Goal: Obtain resource: Download file/media

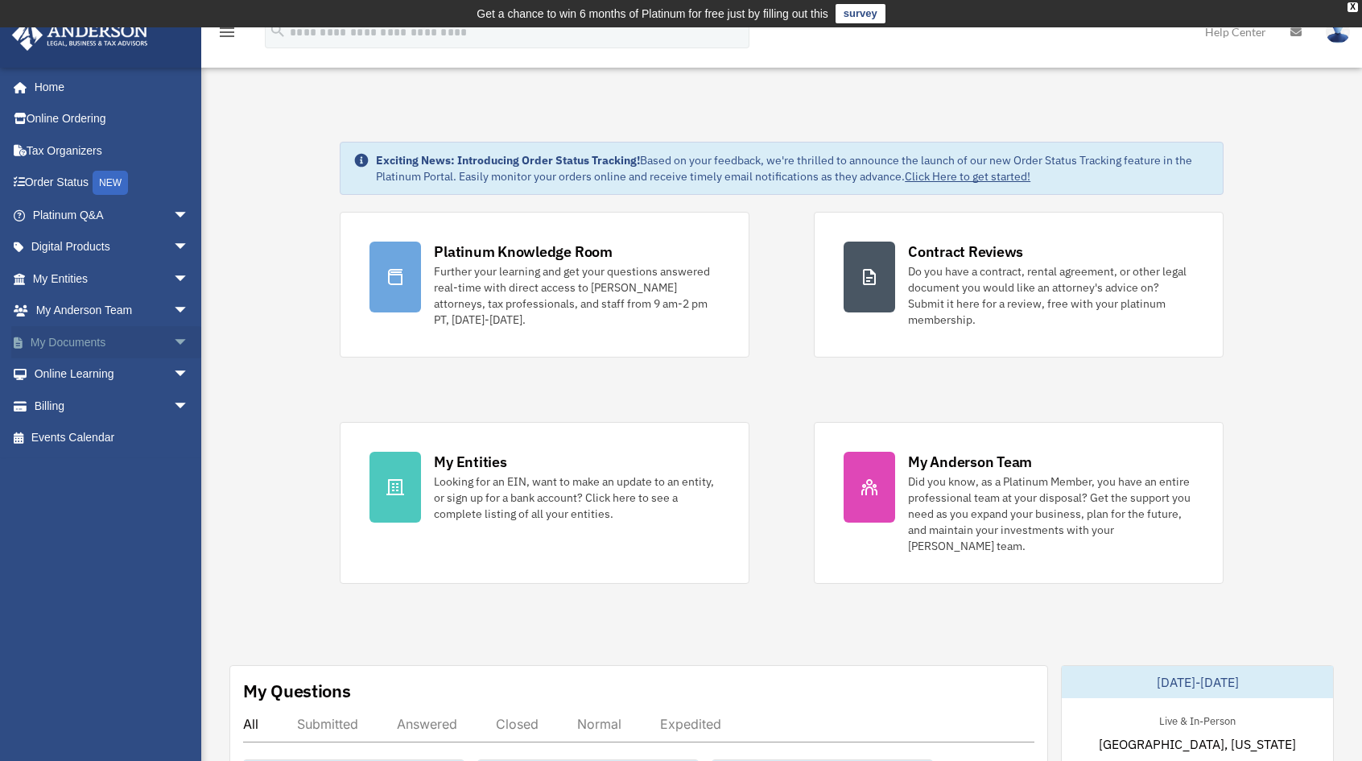
click at [173, 347] on span "arrow_drop_down" at bounding box center [189, 342] width 32 height 33
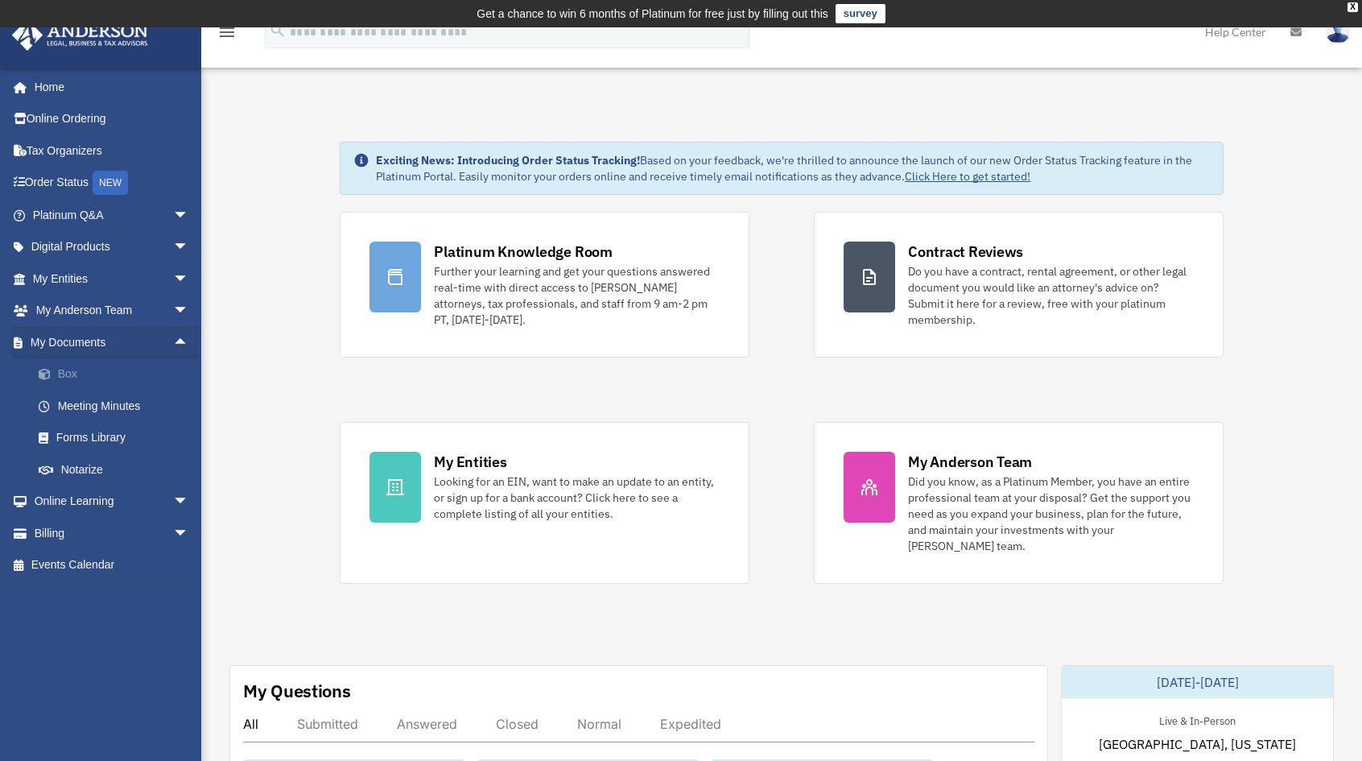
click at [71, 373] on link "Box" at bounding box center [118, 374] width 191 height 32
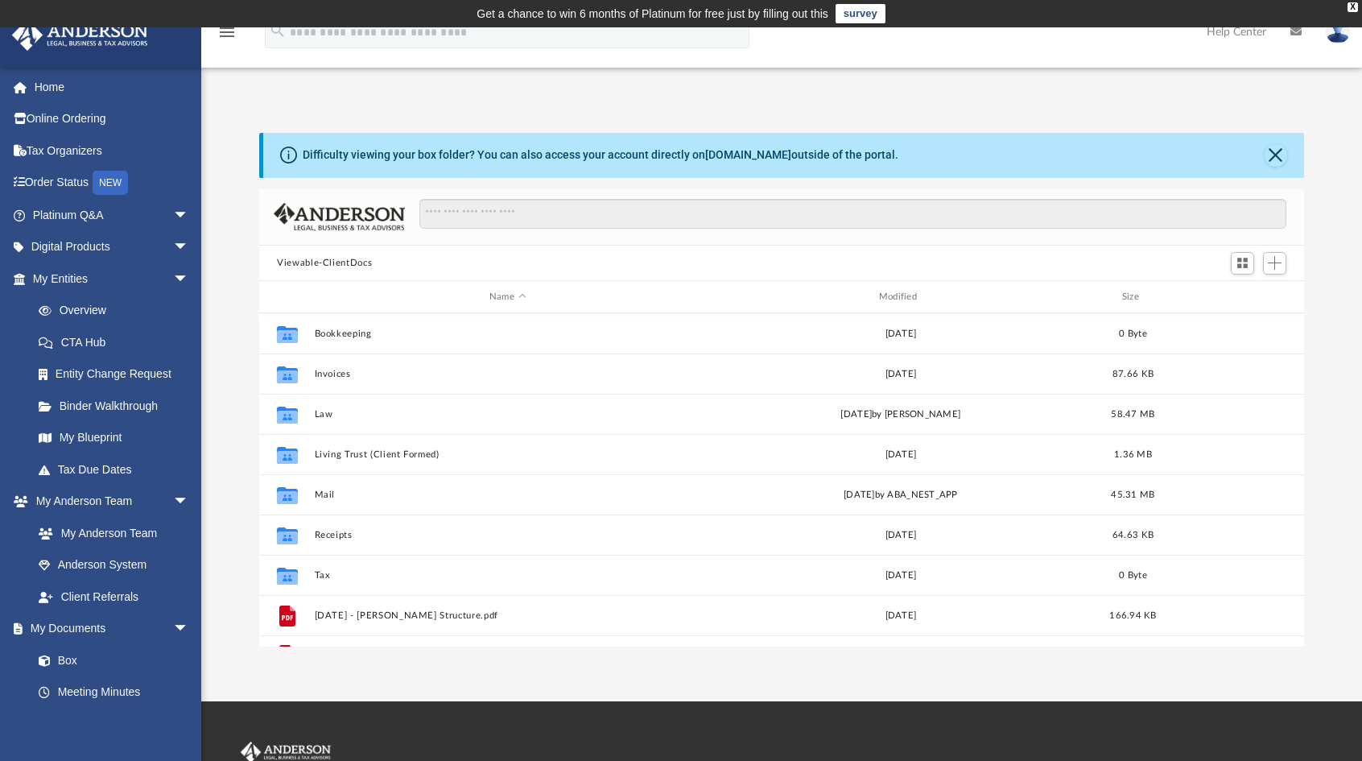
scroll to position [353, 1032]
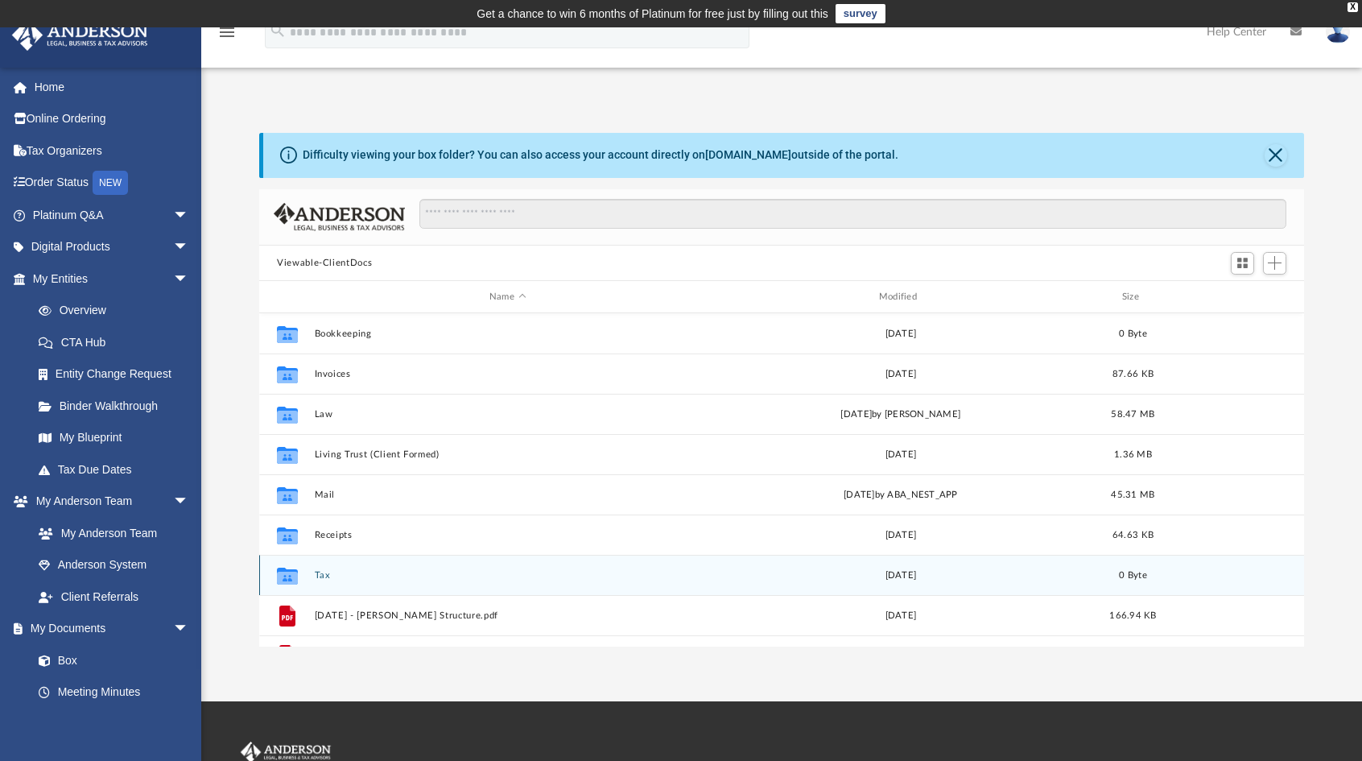
click at [319, 574] on button "Tax" at bounding box center [508, 575] width 386 height 10
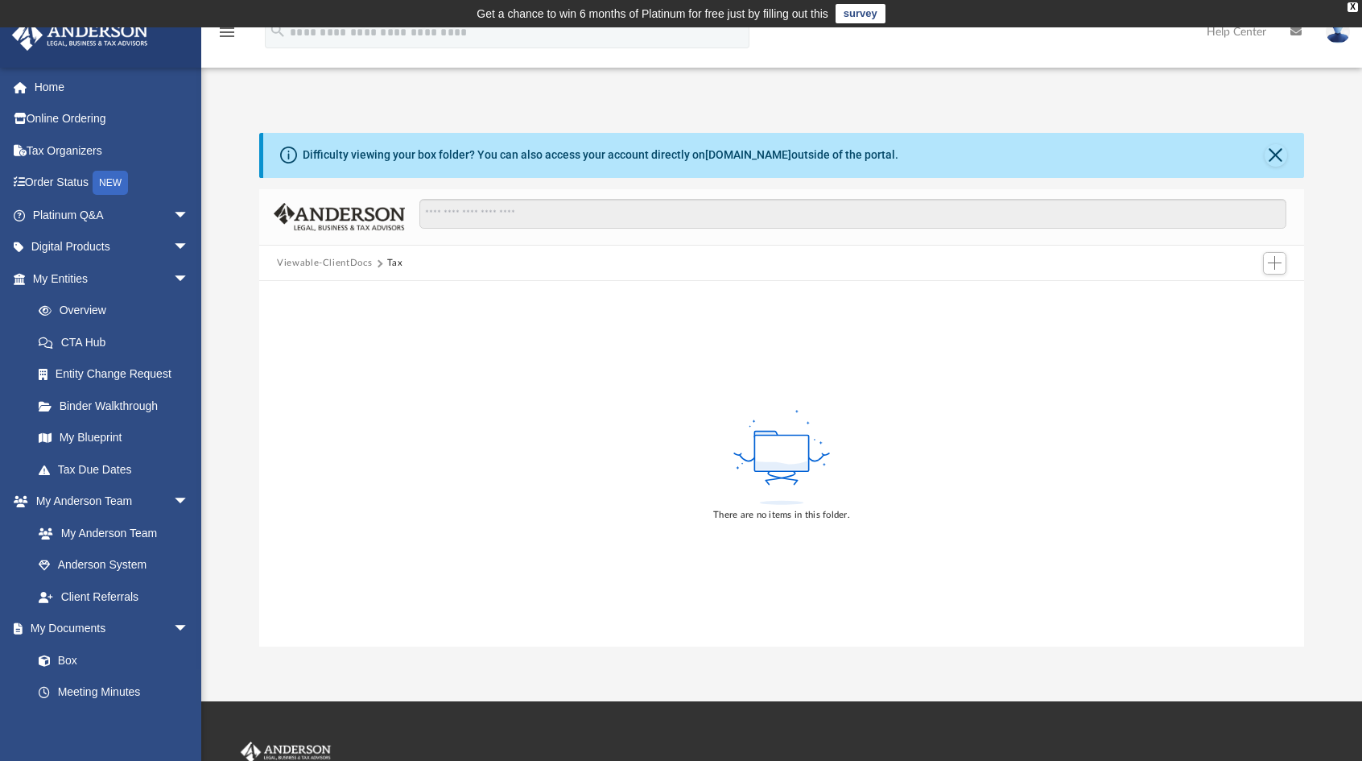
click at [341, 262] on button "Viewable-ClientDocs" at bounding box center [324, 263] width 95 height 14
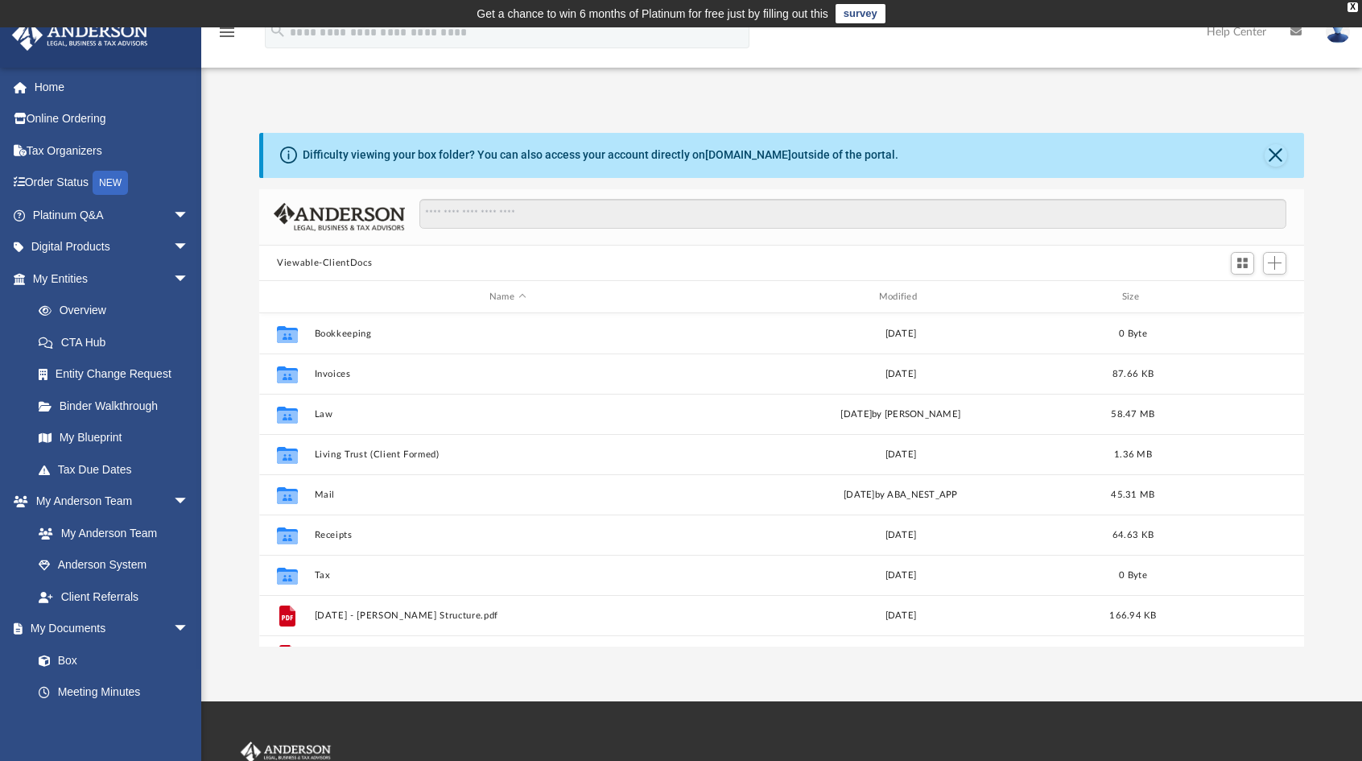
scroll to position [27, 0]
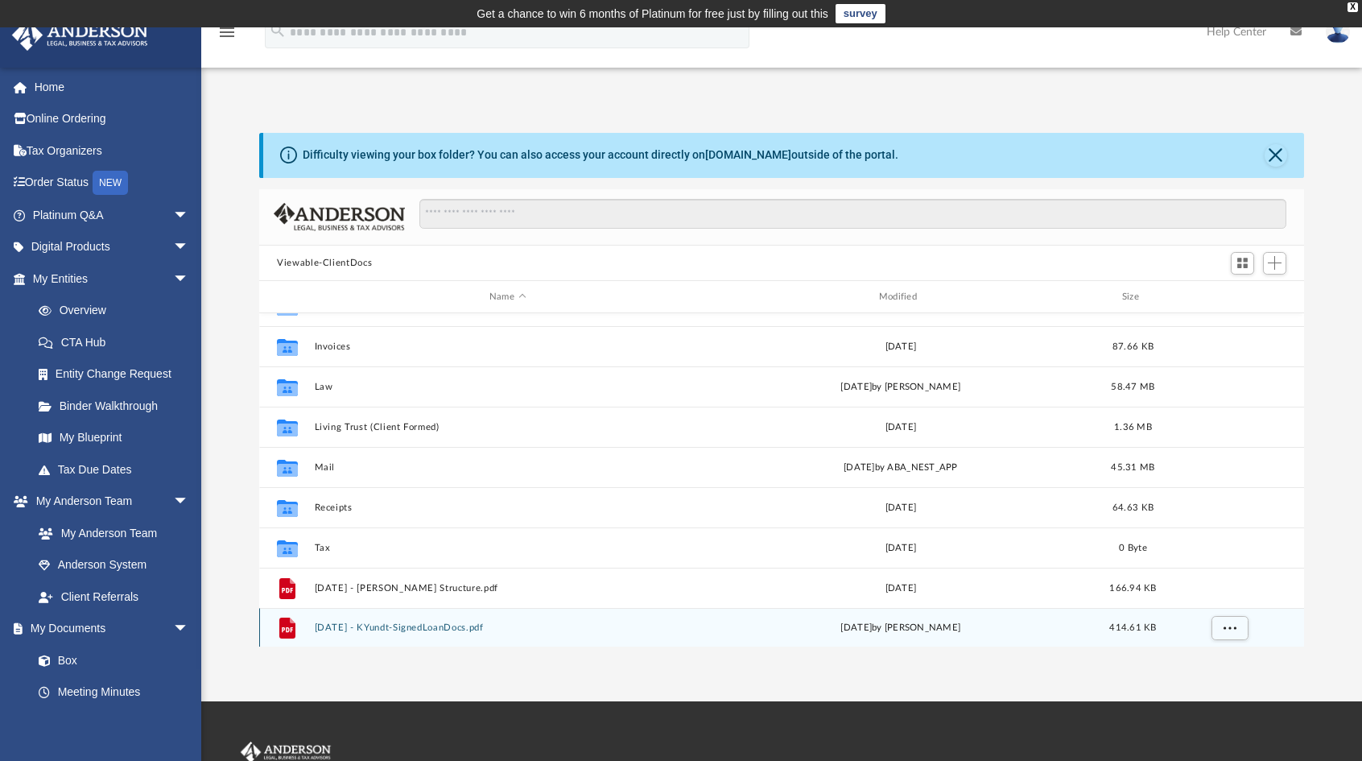
click at [417, 630] on button "2024.04.17 - KYundt-SignedLoanDocs.pdf" at bounding box center [508, 628] width 386 height 10
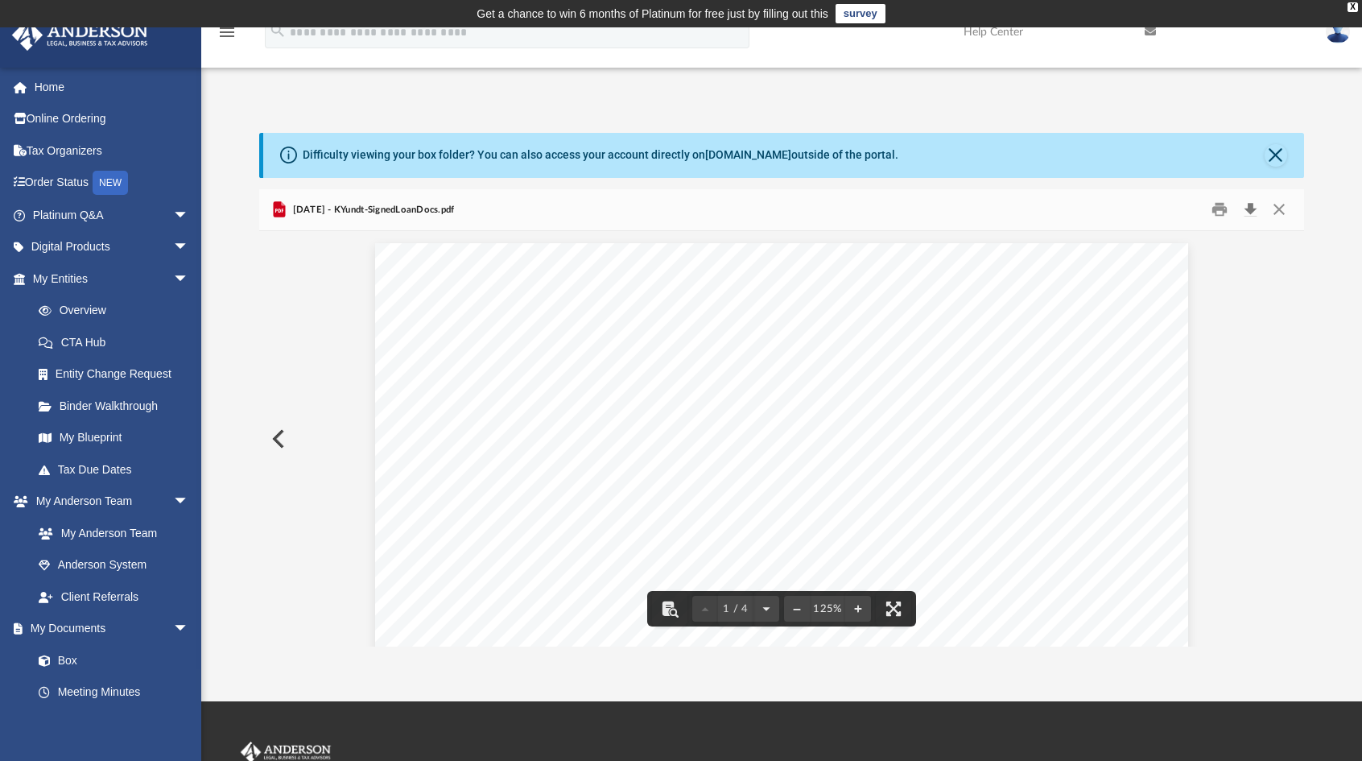
click at [1253, 215] on button "Download" at bounding box center [1250, 209] width 29 height 25
click at [1281, 213] on button "Close" at bounding box center [1279, 209] width 29 height 25
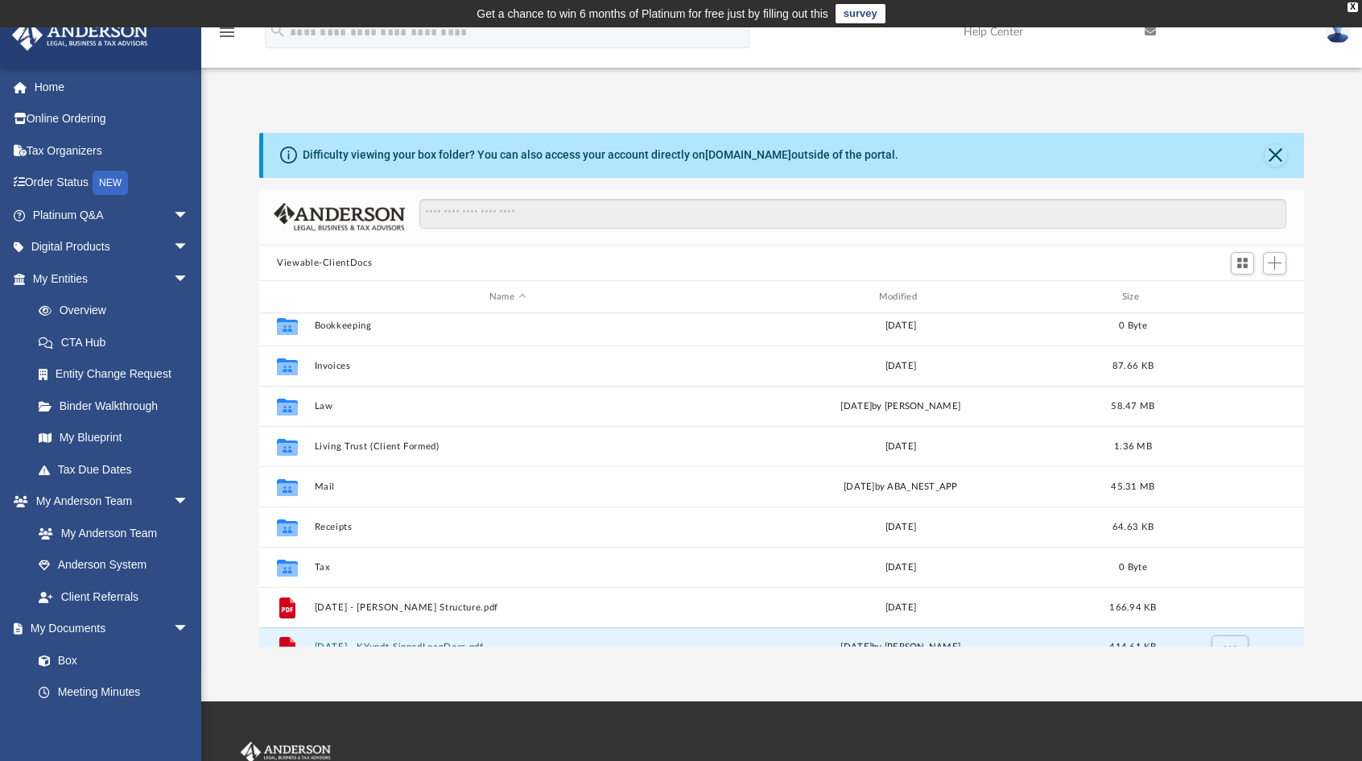
scroll to position [0, 0]
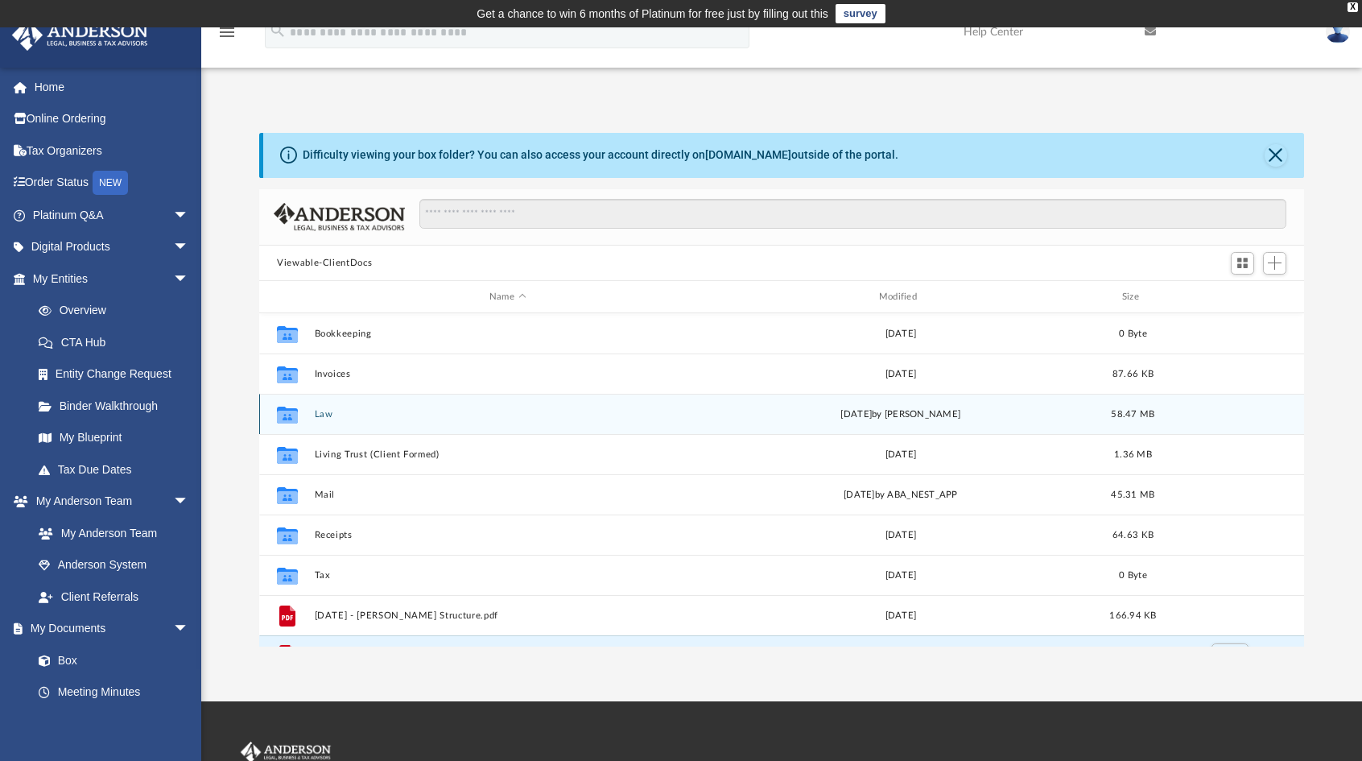
click at [321, 412] on button "Law" at bounding box center [508, 414] width 386 height 10
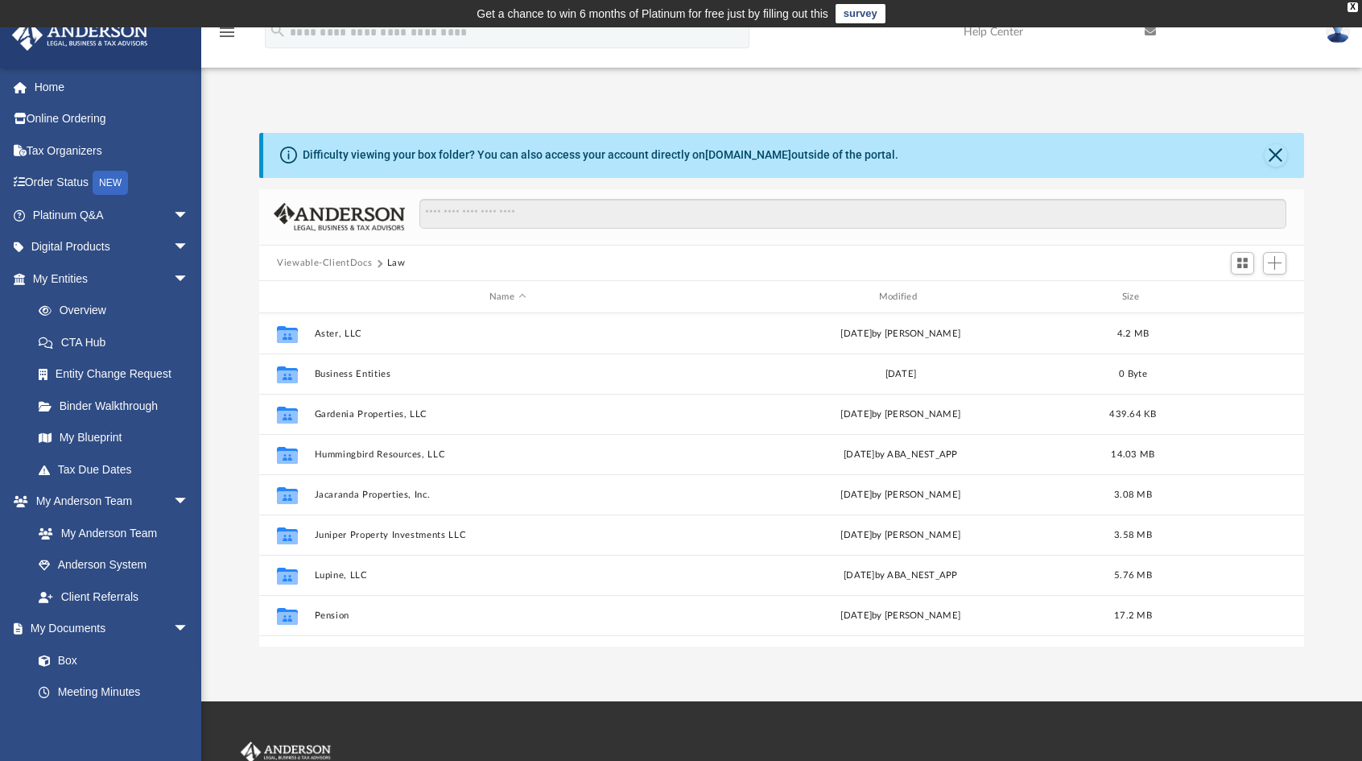
scroll to position [68, 0]
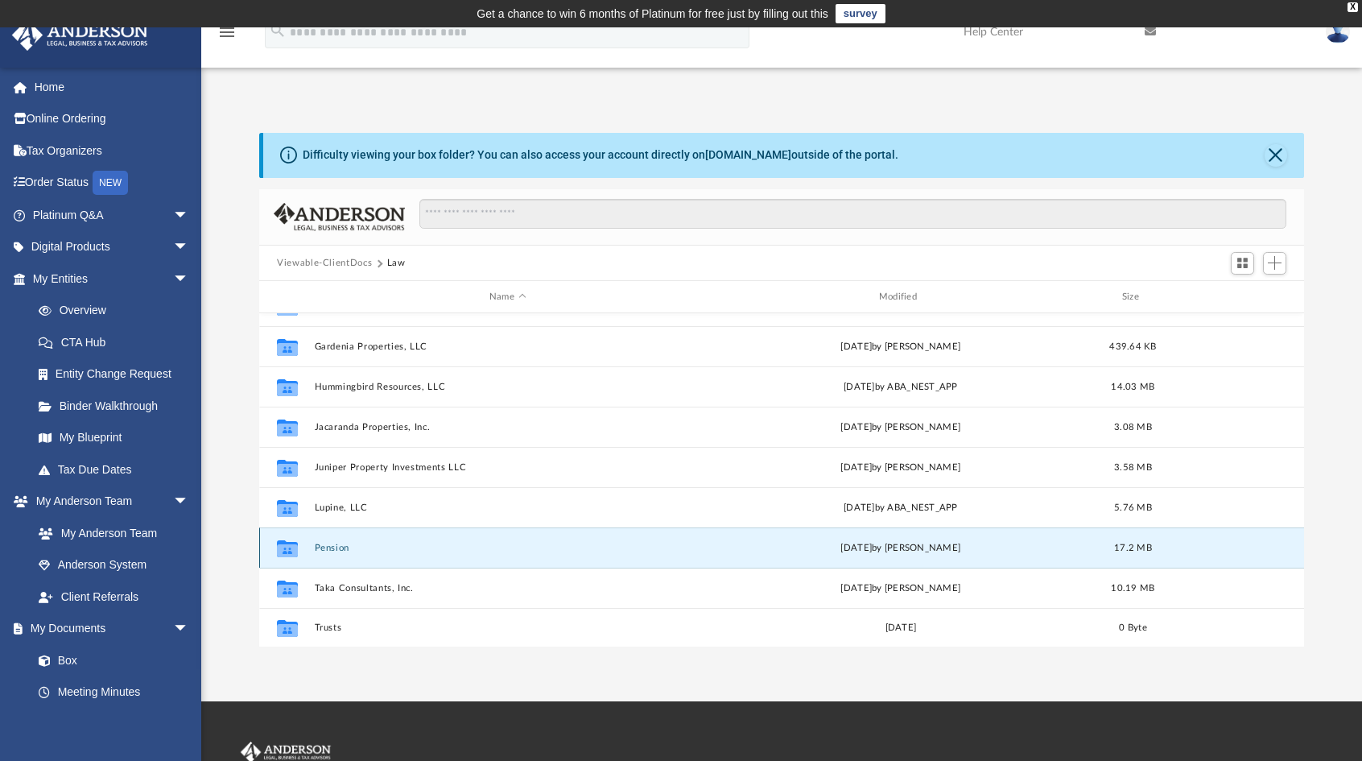
click at [324, 547] on button "Pension" at bounding box center [508, 548] width 386 height 10
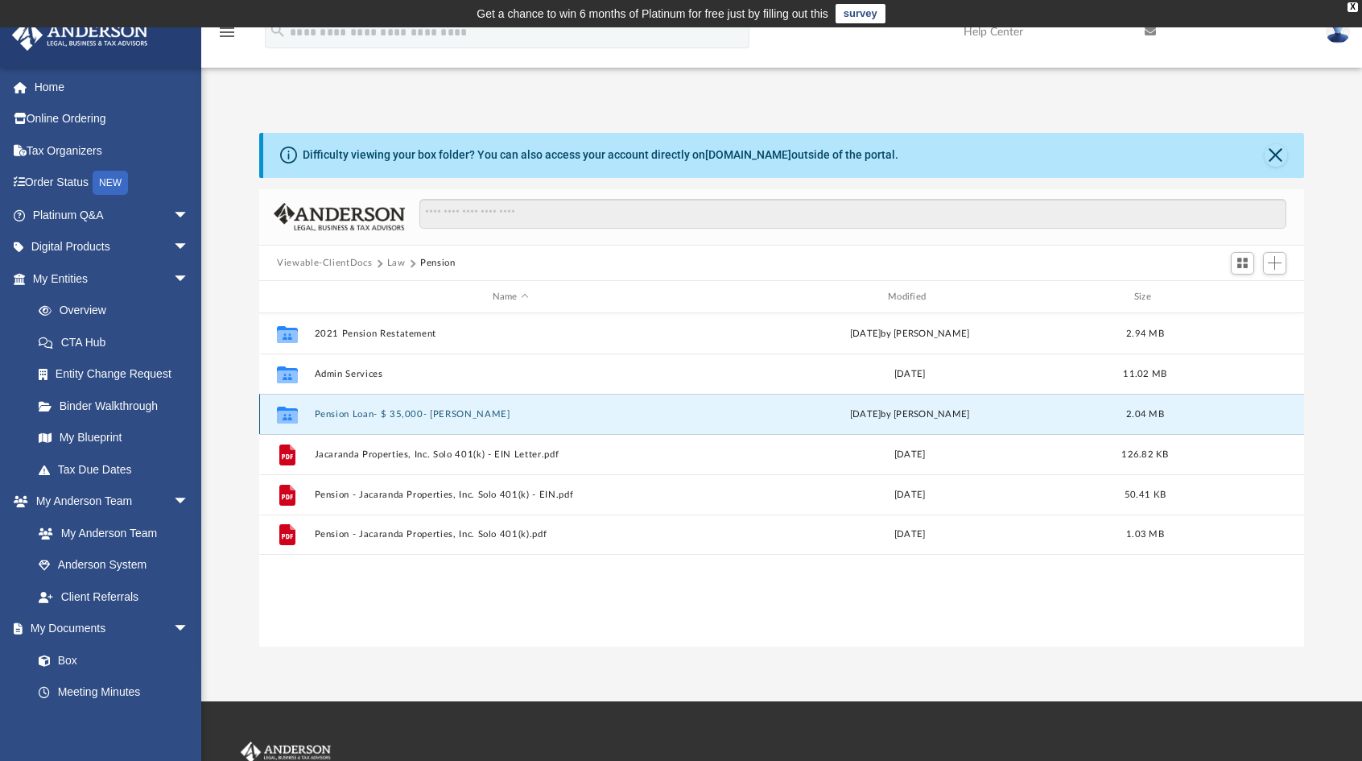
click at [449, 416] on button "Pension Loan- $ 35,000- Katherine Yundt" at bounding box center [511, 414] width 392 height 10
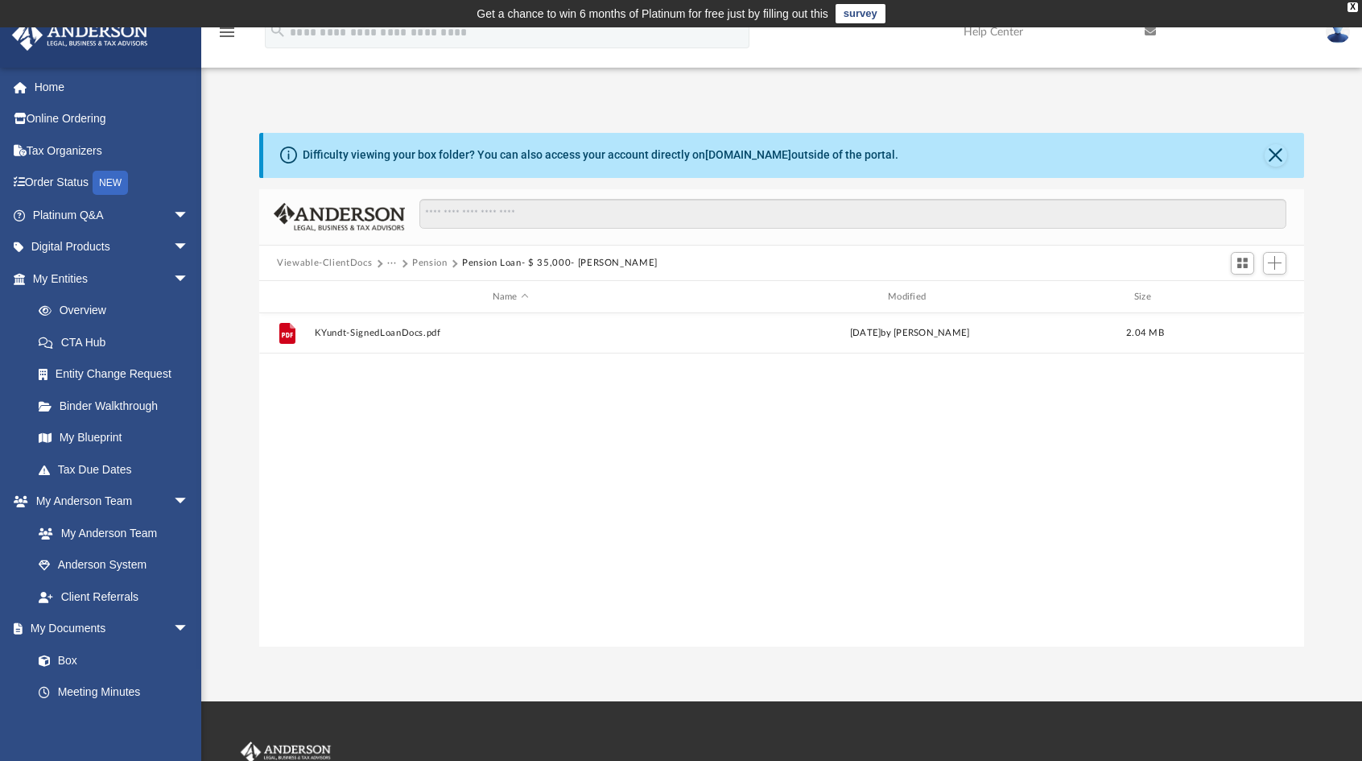
click at [433, 268] on button "Pension" at bounding box center [429, 263] width 35 height 14
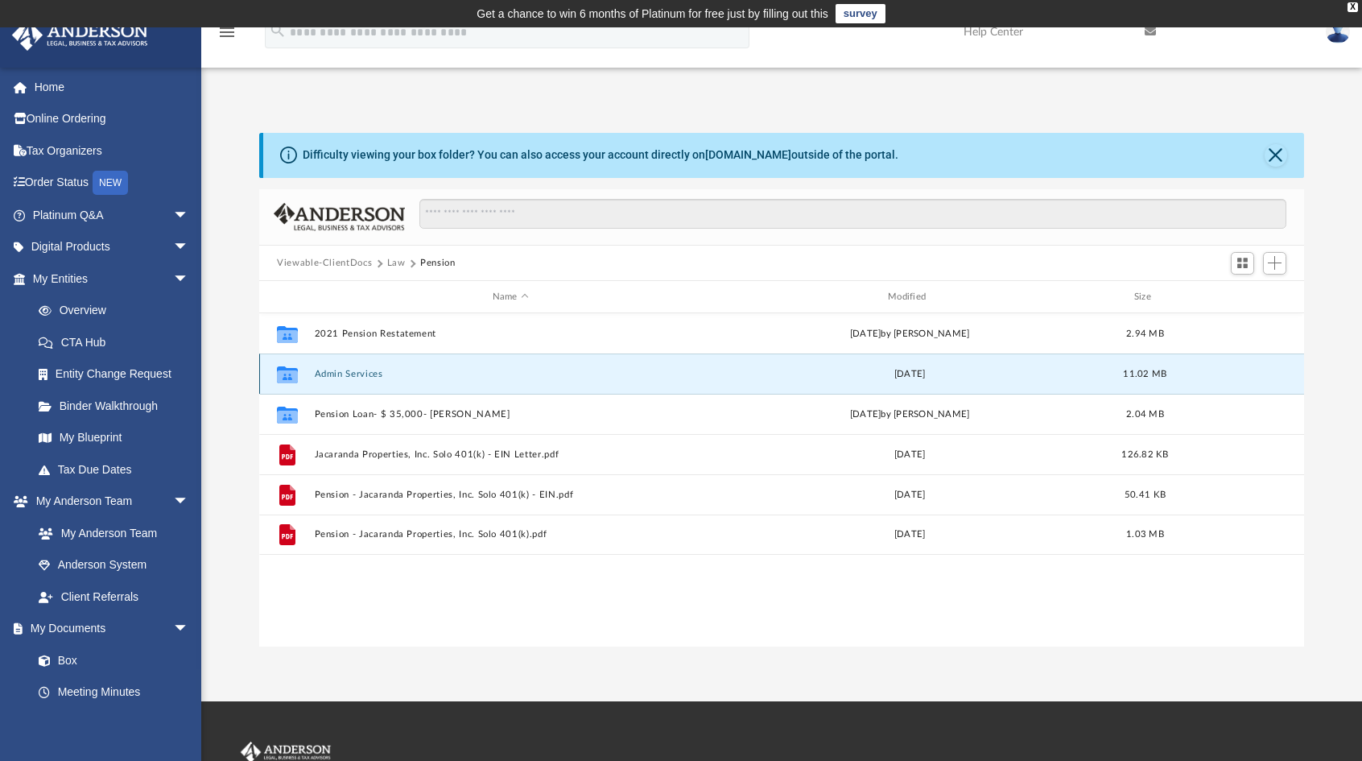
click at [348, 378] on button "Admin Services" at bounding box center [511, 374] width 392 height 10
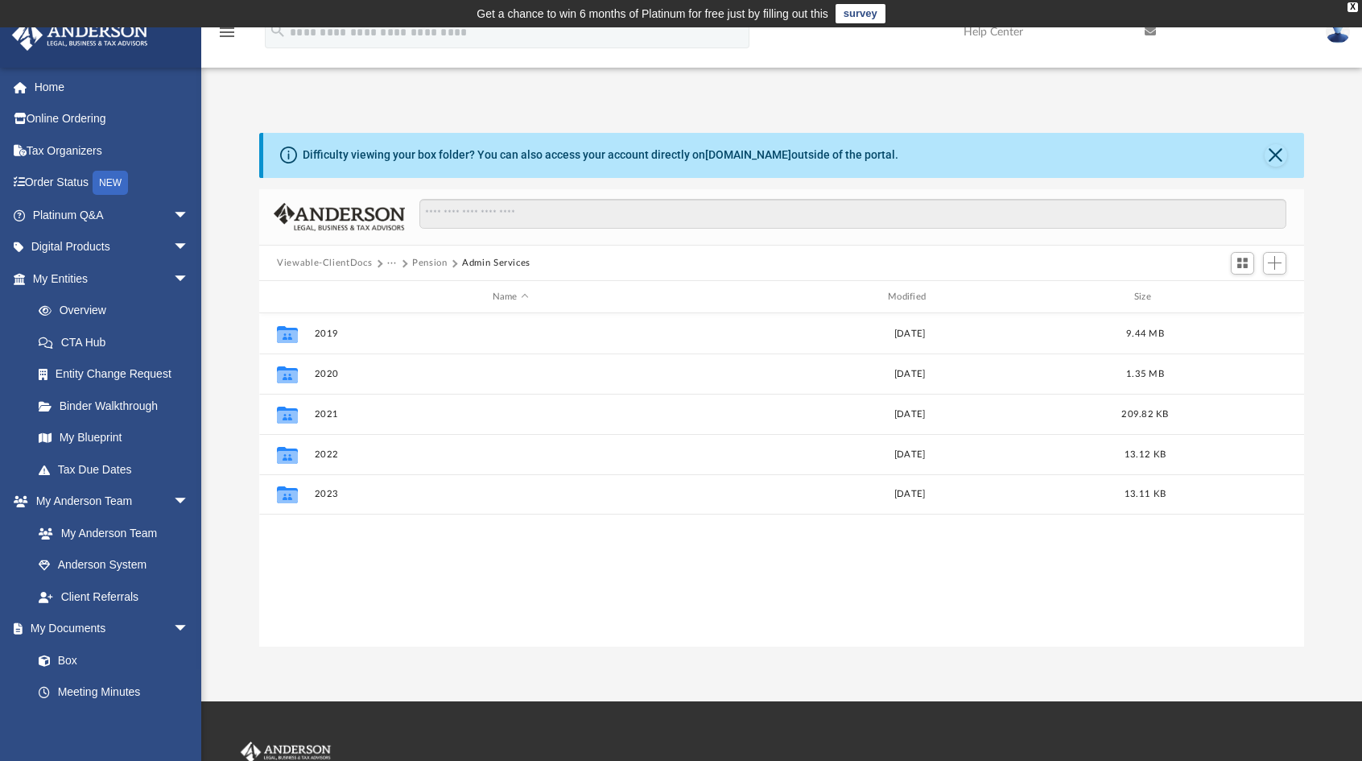
click at [427, 261] on button "Pension" at bounding box center [429, 263] width 35 height 14
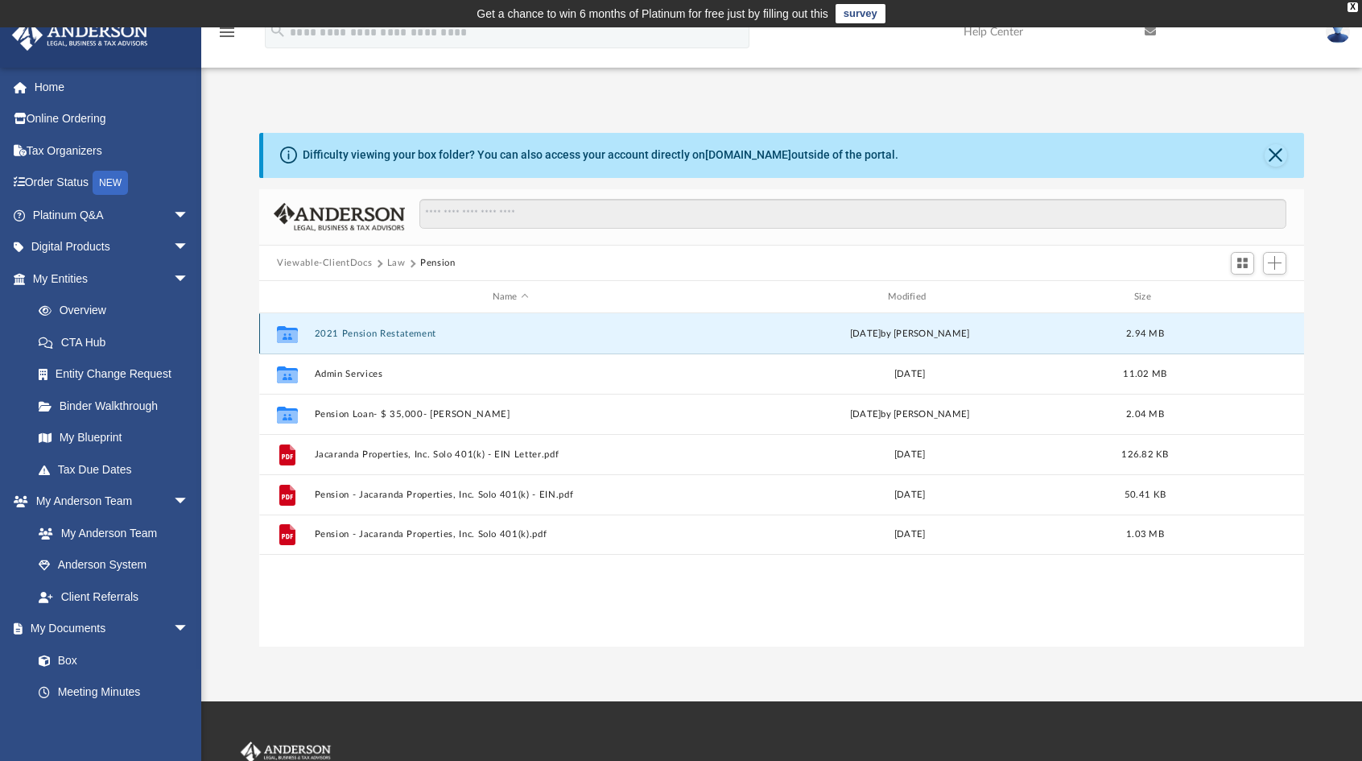
click at [387, 337] on button "2021 Pension Restatement" at bounding box center [511, 333] width 392 height 10
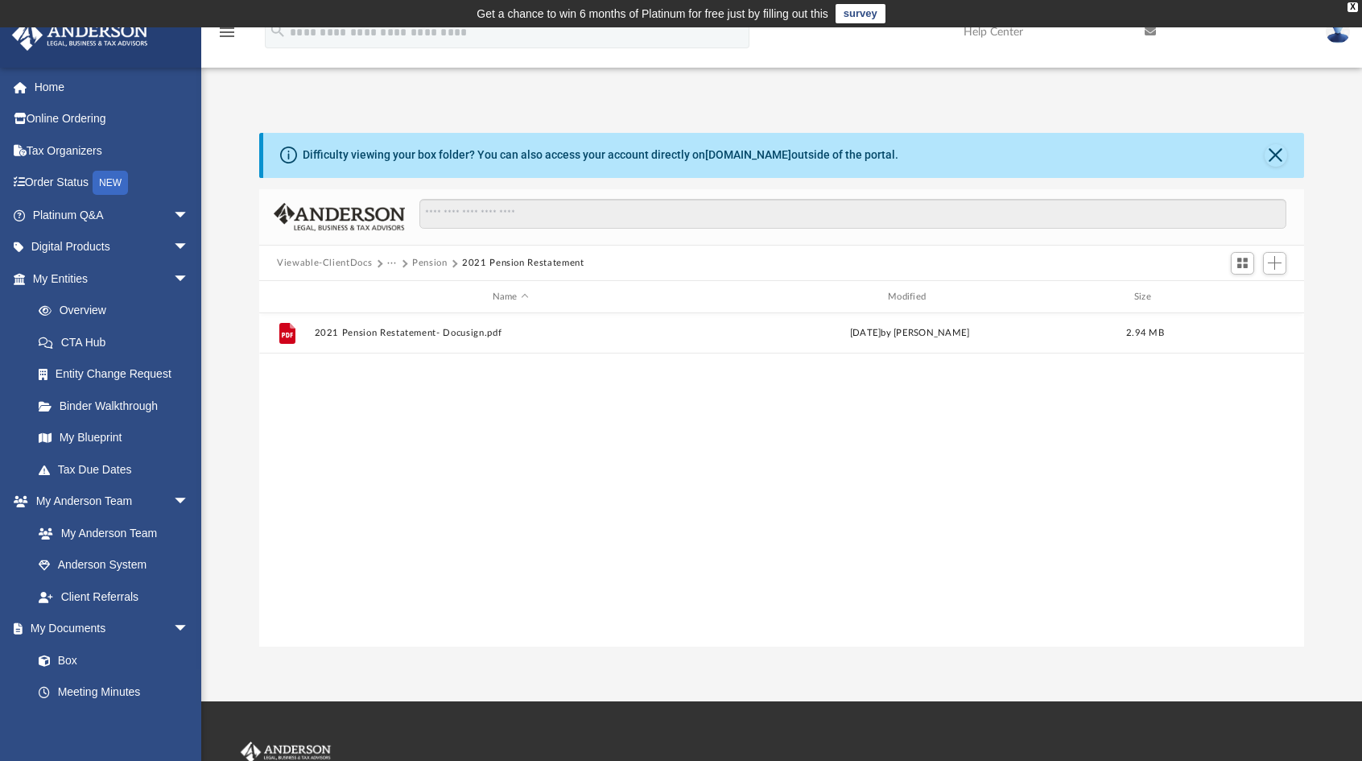
click at [427, 265] on button "Pension" at bounding box center [429, 263] width 35 height 14
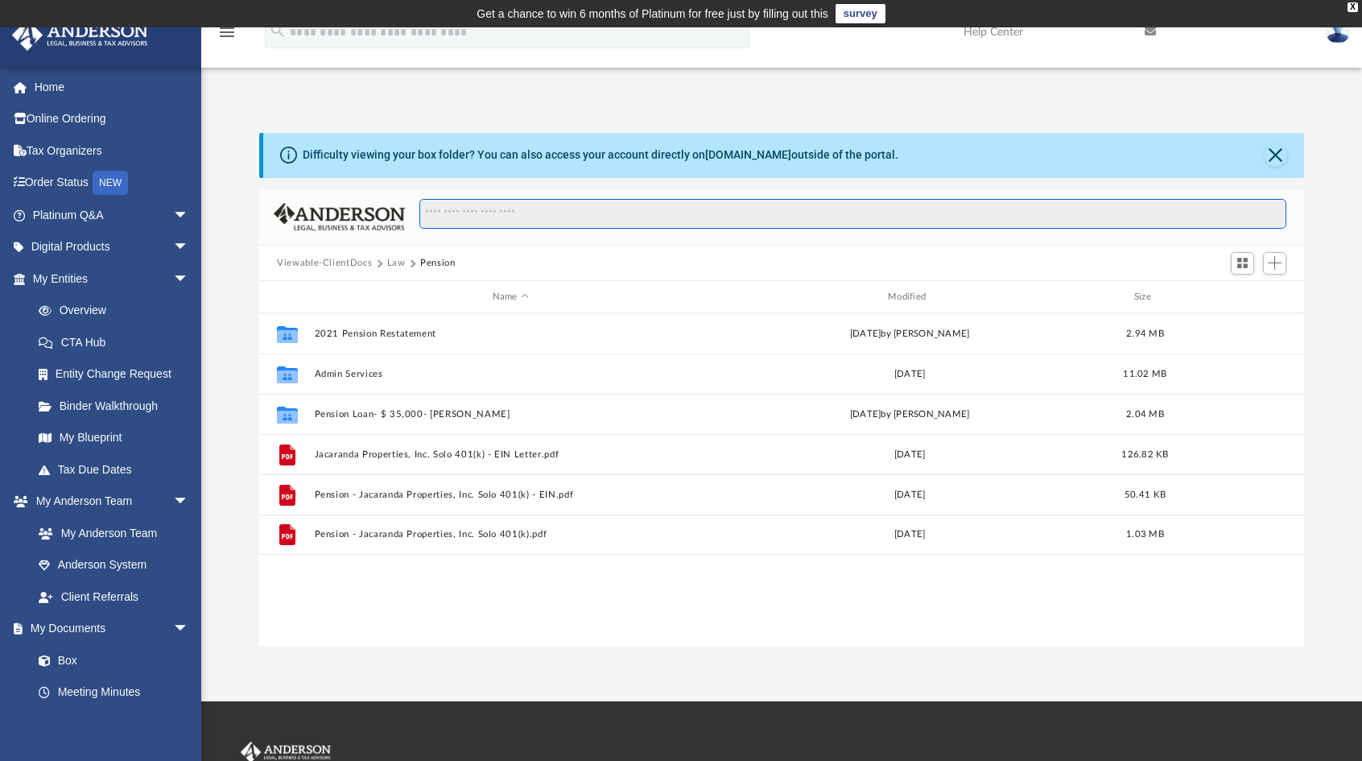
click at [504, 218] on input "Search files and folders" at bounding box center [852, 214] width 867 height 31
click at [357, 260] on button "Viewable-ClientDocs" at bounding box center [324, 263] width 95 height 14
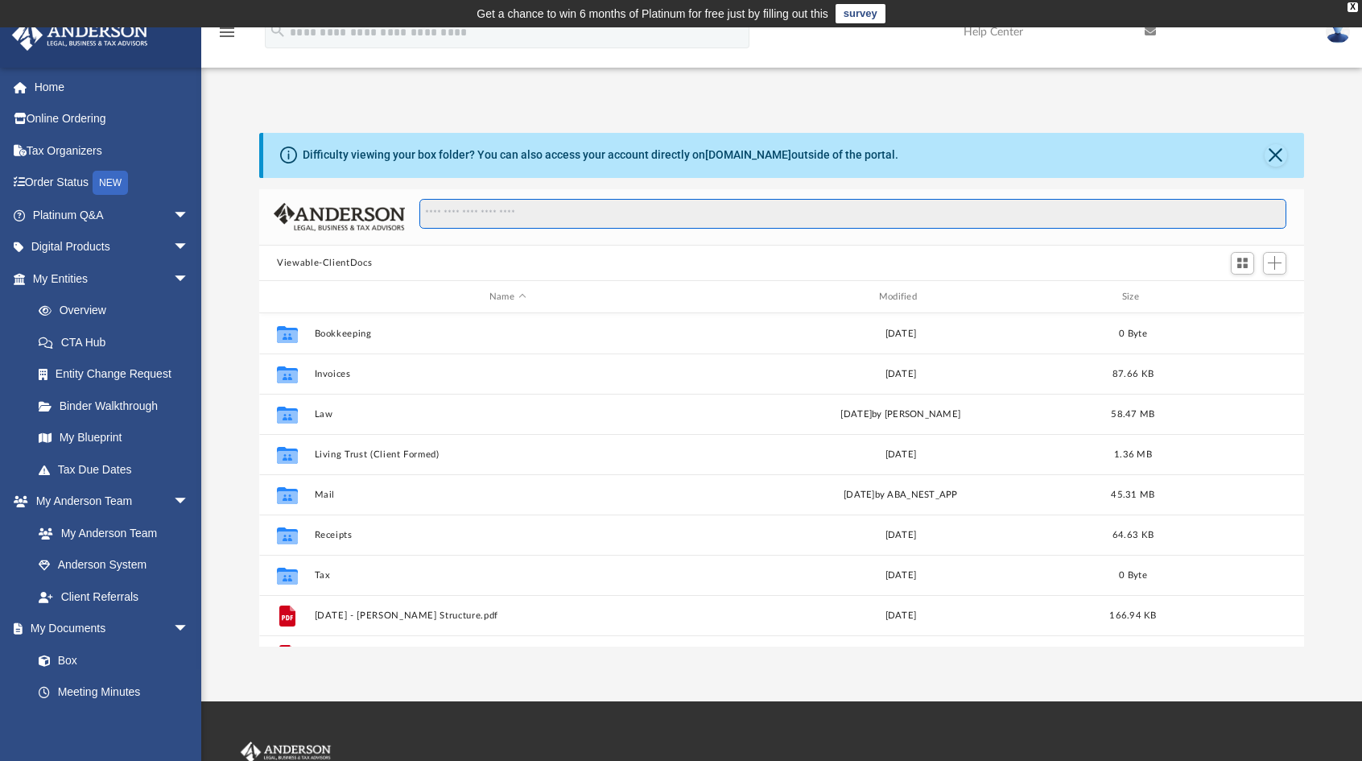
click at [505, 205] on input "Search files and folders" at bounding box center [852, 214] width 867 height 31
type input "*"
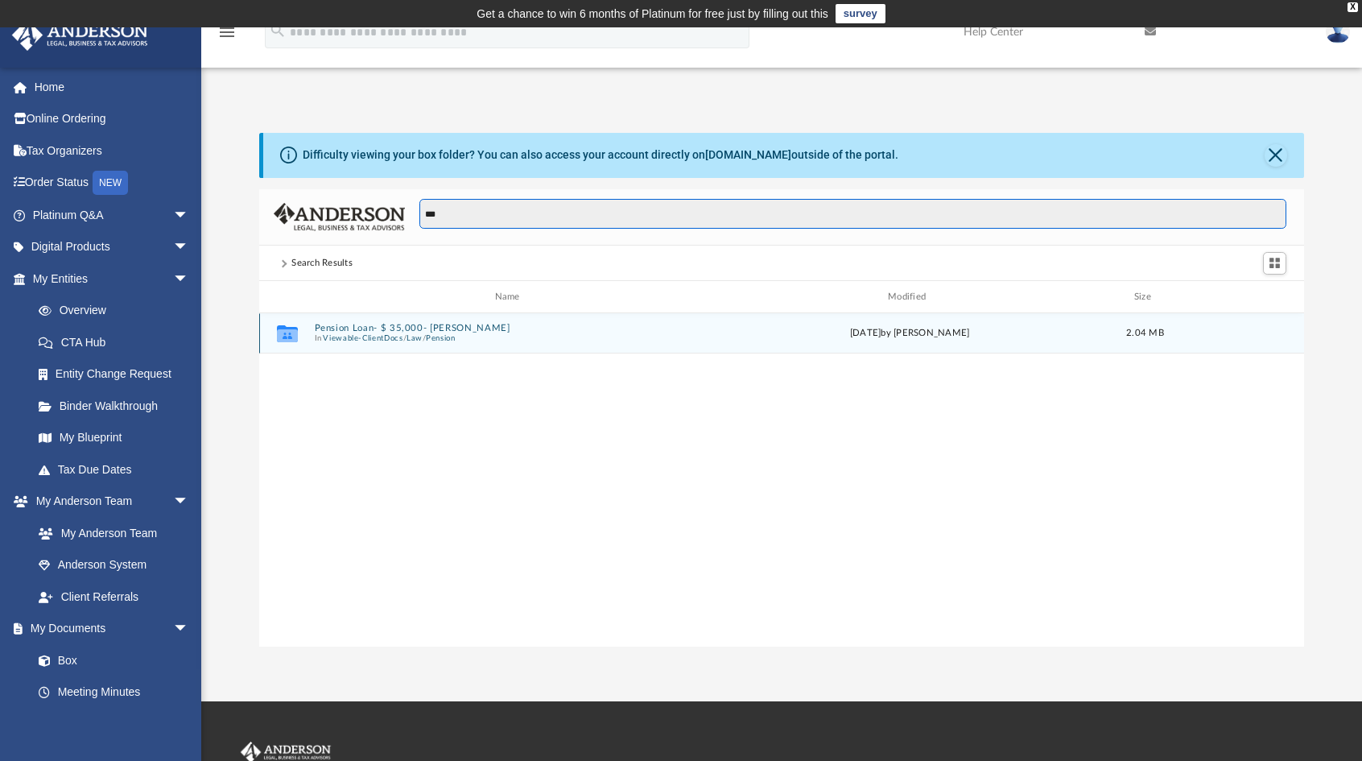
type input "***"
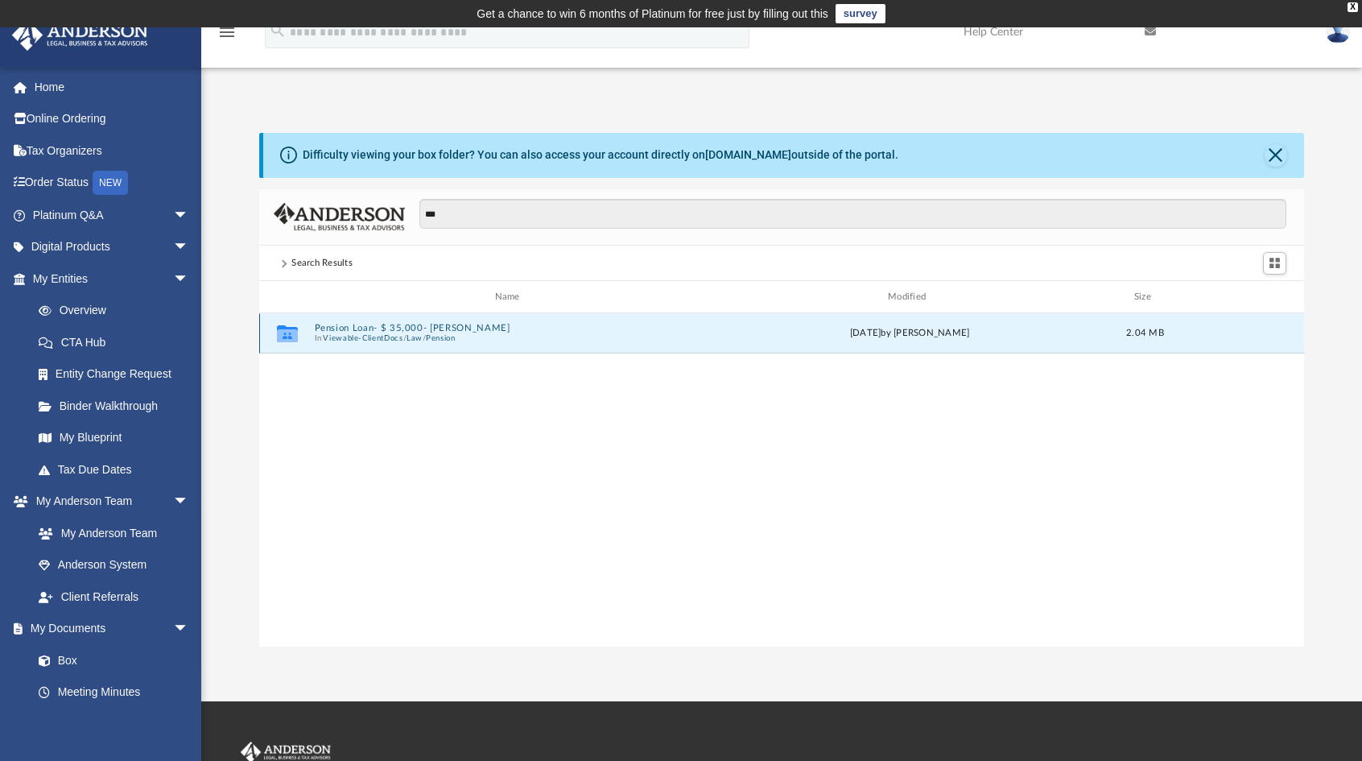
click at [404, 325] on button "Pension Loan- $ 35,000- Katherine Yundt" at bounding box center [511, 328] width 392 height 10
click at [401, 333] on button "KYundt-SignedLoanDocs.pdf" at bounding box center [511, 333] width 392 height 10
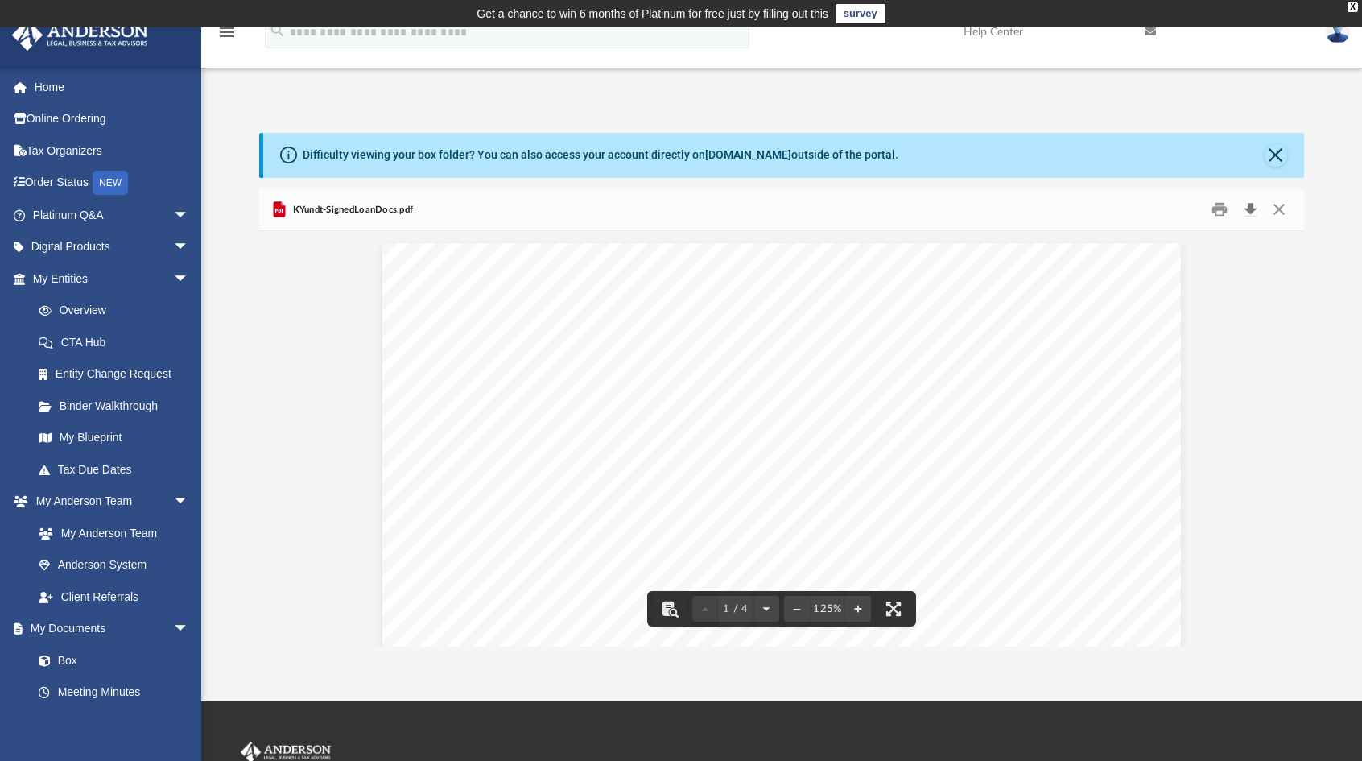
click at [1256, 212] on button "Download" at bounding box center [1250, 209] width 29 height 25
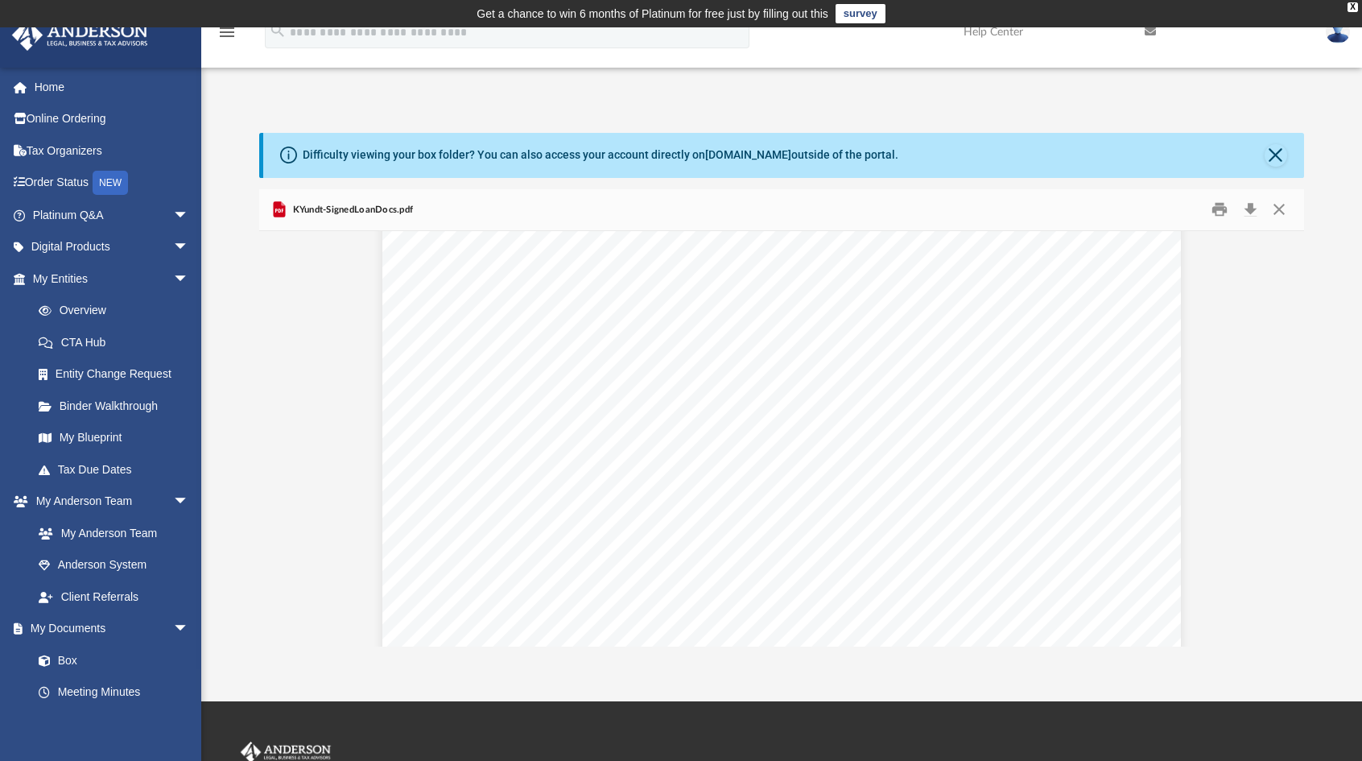
scroll to position [4199, 0]
click at [1272, 205] on button "Close" at bounding box center [1279, 209] width 29 height 25
